Goal: Information Seeking & Learning: Check status

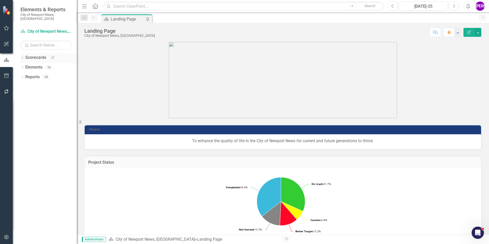
click at [23, 57] on icon "Dropdown" at bounding box center [22, 58] width 4 height 3
click at [23, 66] on icon "Dropdown" at bounding box center [25, 67] width 4 height 3
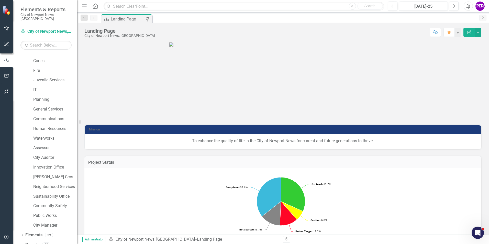
scroll to position [96, 0]
click at [52, 172] on link "[PERSON_NAME] Crossing" at bounding box center [55, 175] width 44 height 6
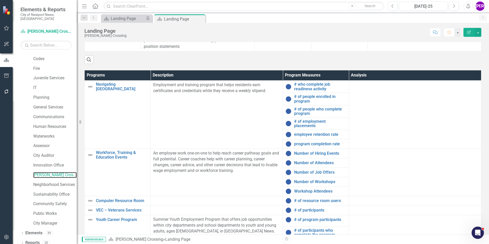
scroll to position [207, 0]
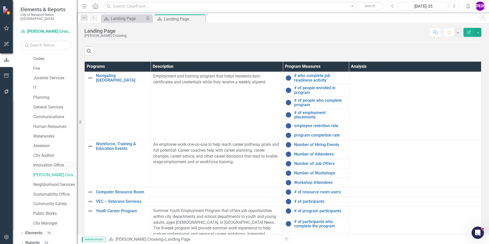
click at [44, 163] on link "Innovation Office" at bounding box center [55, 166] width 44 height 6
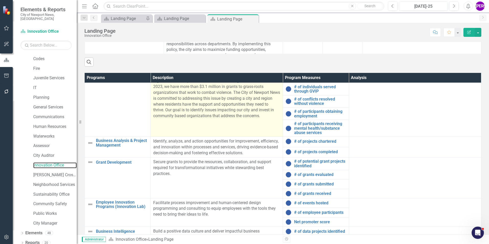
scroll to position [17, 0]
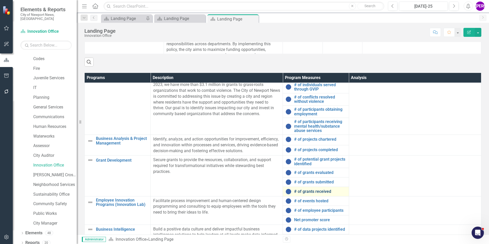
click at [310, 189] on link "# of grants received" at bounding box center [320, 191] width 52 height 5
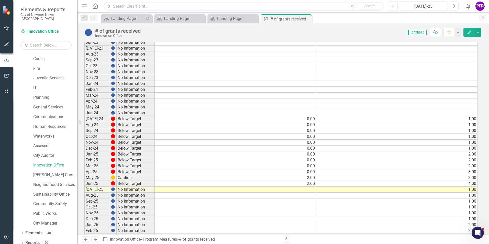
scroll to position [409, 0]
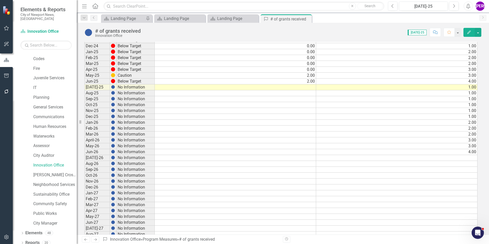
click at [313, 87] on td at bounding box center [235, 87] width 161 height 6
click at [468, 88] on td "1.00" at bounding box center [396, 87] width 161 height 6
click at [472, 92] on td "1.00" at bounding box center [396, 93] width 161 height 6
click at [469, 97] on td "1.00" at bounding box center [396, 99] width 161 height 6
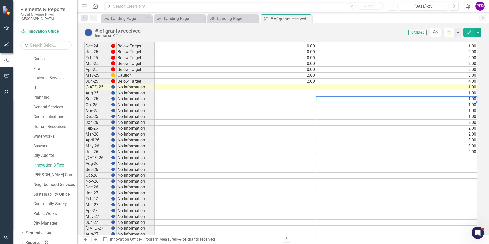
click at [467, 107] on td "1.00" at bounding box center [396, 105] width 161 height 6
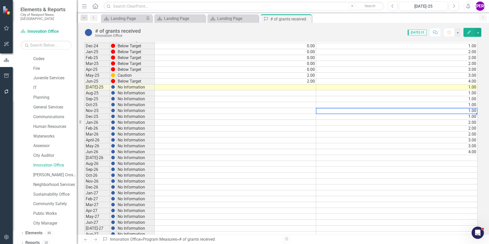
click at [467, 111] on td "1.00" at bounding box center [396, 111] width 161 height 6
click at [469, 118] on td "1.00" at bounding box center [396, 117] width 161 height 6
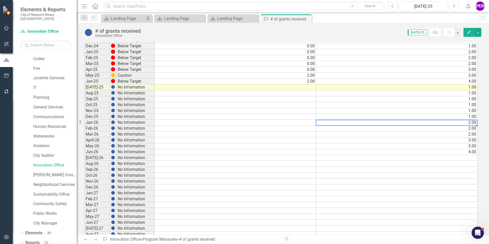
click at [475, 123] on td "2.00" at bounding box center [396, 123] width 161 height 6
click at [474, 126] on td "2.00" at bounding box center [396, 129] width 161 height 6
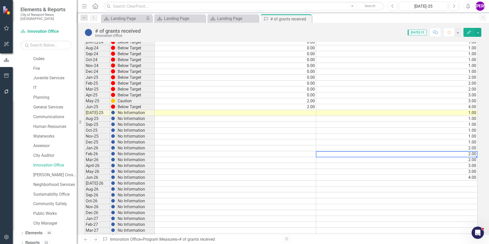
scroll to position [358, 0]
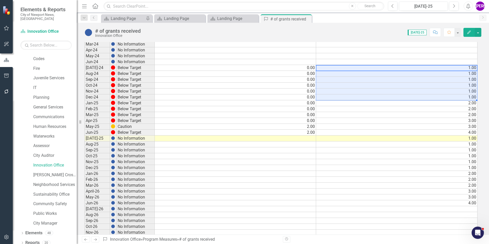
drag, startPoint x: 457, startPoint y: 69, endPoint x: 461, endPoint y: 95, distance: 25.9
click at [461, 95] on tbody "Sept-19 No Information Oct-19 No Information Nov-19 No Information Dec-19 No In…" at bounding box center [280, 17] width 393 height 589
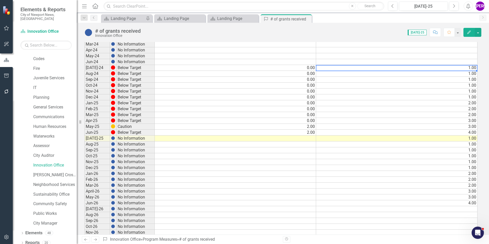
click at [470, 69] on td "1.00" at bounding box center [396, 68] width 161 height 6
click at [84, 77] on div "Period Status Actual Target Sept-19 No Information Oct-19 No Information Nov-19…" at bounding box center [84, 14] width 0 height 595
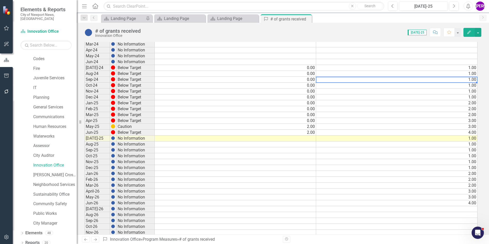
click at [470, 74] on td "1.00" at bounding box center [396, 74] width 161 height 6
click at [472, 81] on td "1.00" at bounding box center [396, 80] width 161 height 6
click at [472, 84] on td "1.00" at bounding box center [396, 86] width 161 height 6
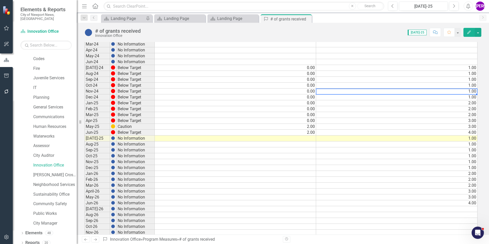
click at [471, 92] on td "1.00" at bounding box center [396, 92] width 161 height 6
click at [461, 99] on td "1.00" at bounding box center [396, 97] width 161 height 6
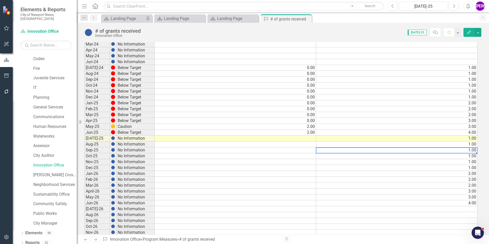
click at [452, 150] on td "1.00" at bounding box center [396, 150] width 161 height 6
click at [443, 142] on td "1.00" at bounding box center [396, 145] width 161 height 6
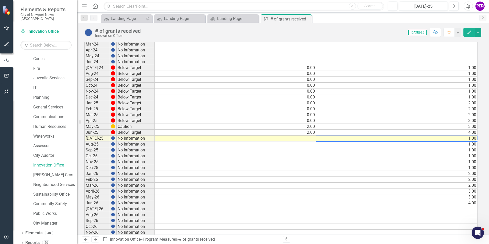
click at [84, 136] on div "Period Status Actual Target Sept-19 No Information Oct-19 No Information Nov-19…" at bounding box center [84, 14] width 0 height 595
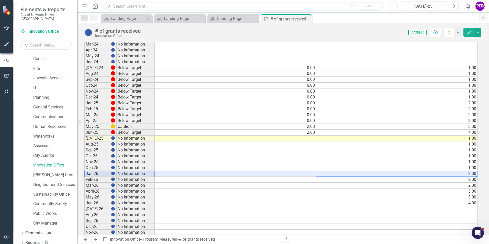
drag, startPoint x: 408, startPoint y: 174, endPoint x: 97, endPoint y: 172, distance: 311.5
click at [97, 172] on div "Period Status Actual Target Sept-19 No Information Oct-19 No Information Nov-19…" at bounding box center [280, 14] width 393 height 595
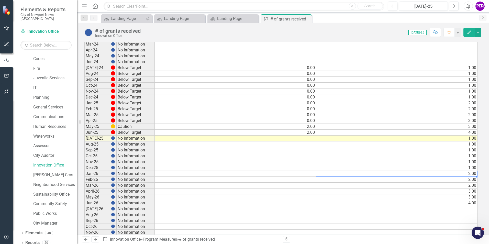
click at [397, 174] on td "2.00" at bounding box center [396, 174] width 161 height 6
drag, startPoint x: 307, startPoint y: 18, endPoint x: 294, endPoint y: 22, distance: 13.9
click at [0, 0] on icon "Close" at bounding box center [0, 0] width 0 height 0
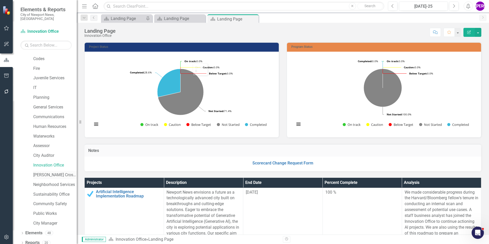
click at [56, 172] on link "[PERSON_NAME] Crossing" at bounding box center [55, 175] width 44 height 6
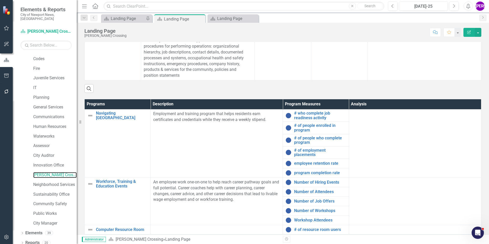
scroll to position [235, 0]
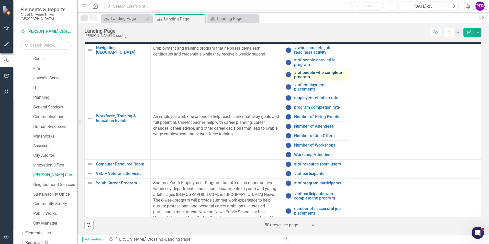
click at [312, 74] on link "# of people who complete program" at bounding box center [320, 74] width 52 height 9
